Goal: Book appointment/travel/reservation

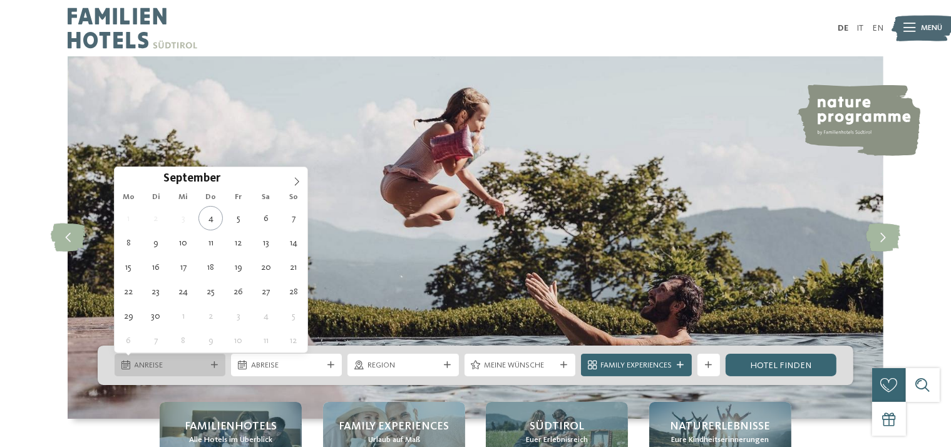
click at [189, 359] on div "Anreise" at bounding box center [169, 365] width 77 height 12
click at [297, 180] on icon at bounding box center [296, 181] width 9 height 9
click at [123, 177] on span at bounding box center [125, 177] width 21 height 21
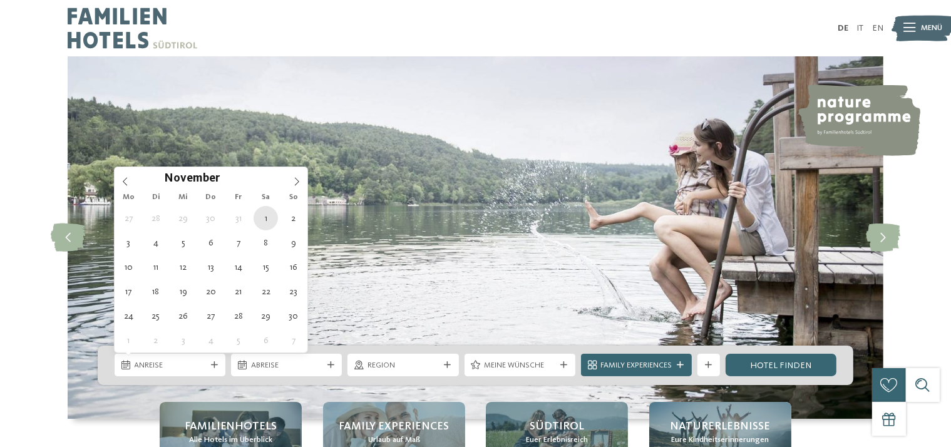
type div "[DATE]"
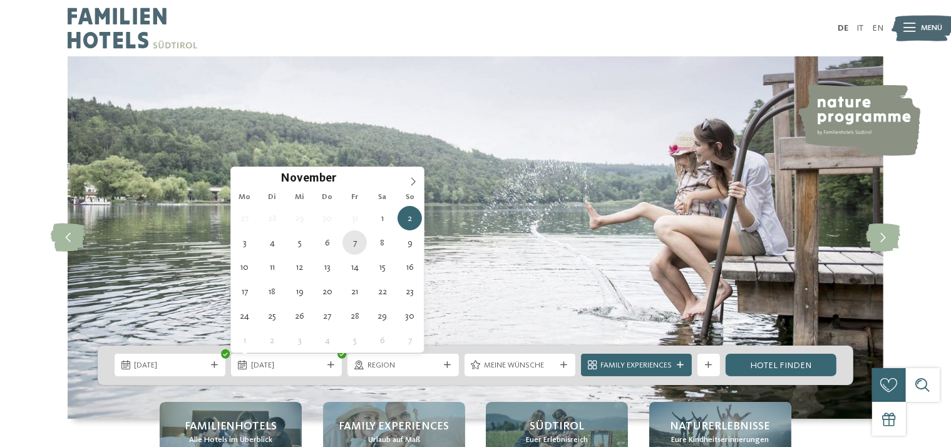
type div "[DATE]"
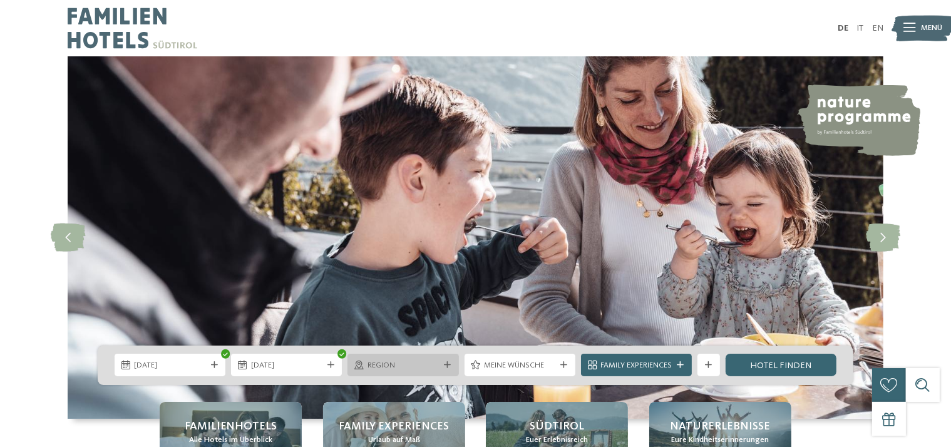
click at [435, 371] on span "Region" at bounding box center [402, 365] width 71 height 11
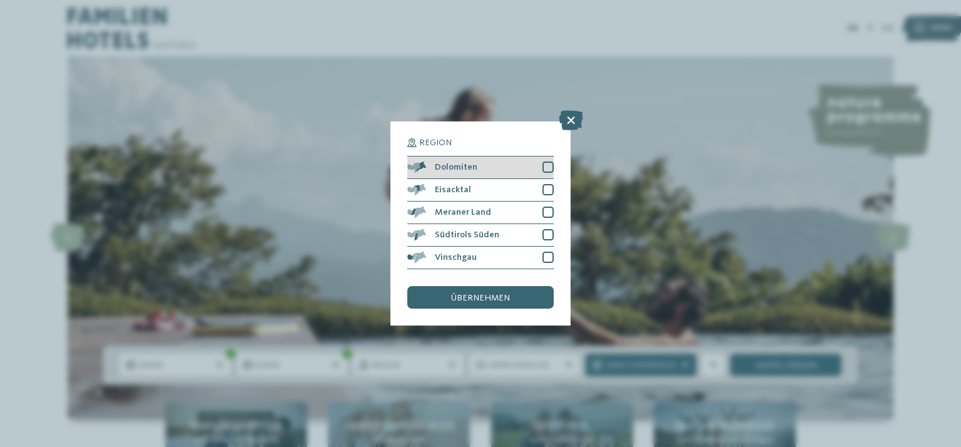
click at [472, 163] on span "Dolomiten" at bounding box center [456, 167] width 43 height 9
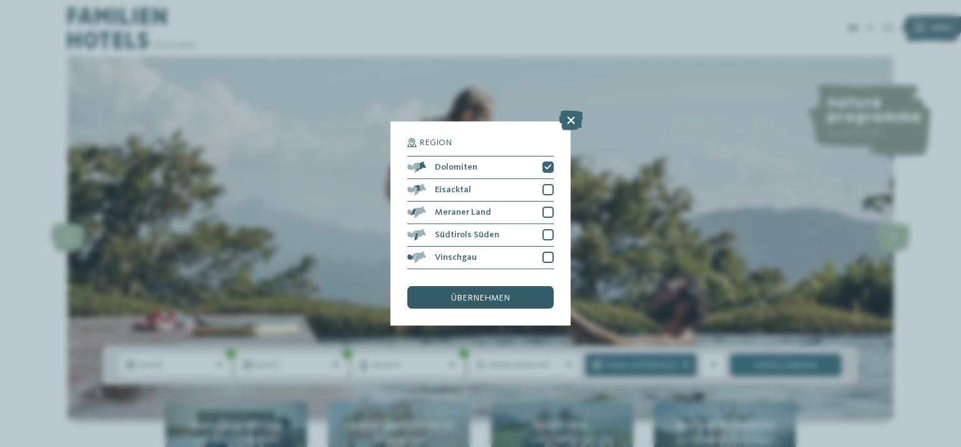
click at [499, 297] on span "übernehmen" at bounding box center [480, 298] width 59 height 9
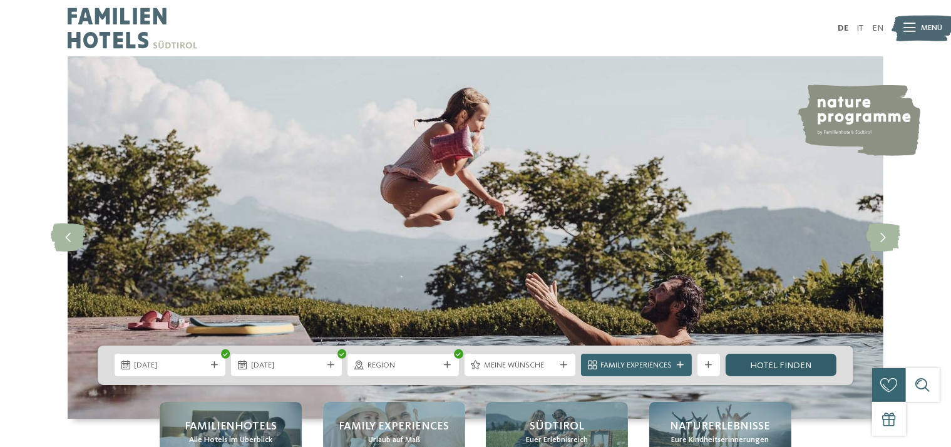
click at [758, 359] on link "Hotel finden" at bounding box center [780, 365] width 111 height 23
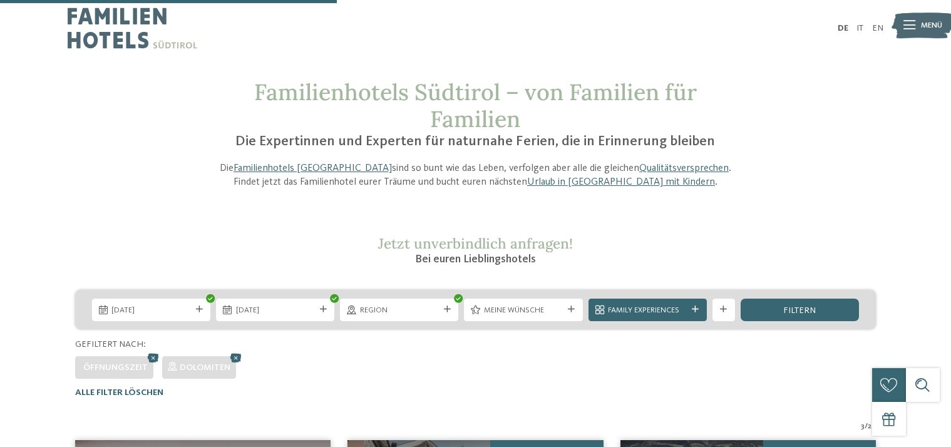
scroll to position [363, 0]
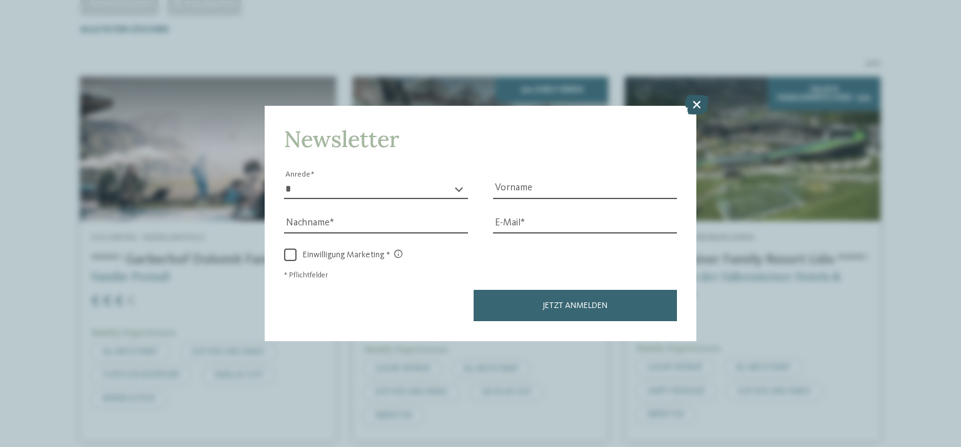
click at [707, 105] on icon at bounding box center [697, 105] width 24 height 20
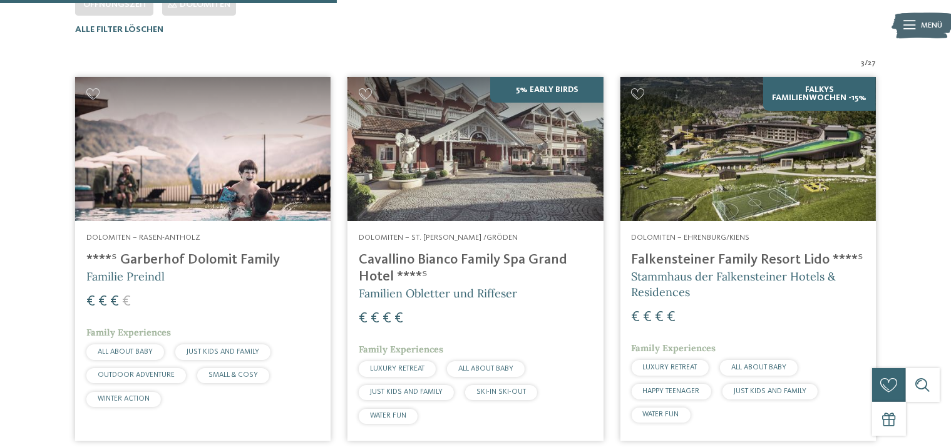
click at [733, 166] on img at bounding box center [747, 149] width 255 height 144
